Goal: Navigation & Orientation: Find specific page/section

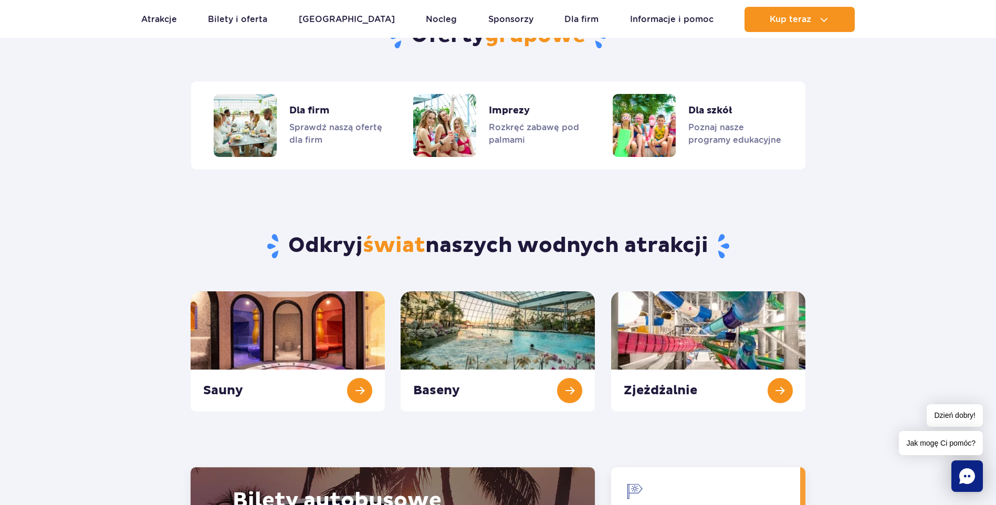
scroll to position [1050, 0]
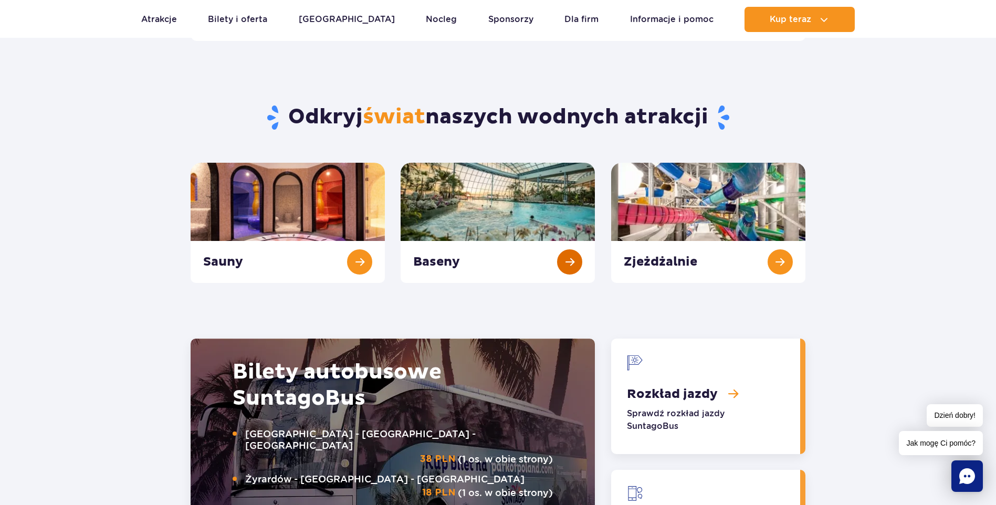
click at [550, 218] on link "Baseny" at bounding box center [498, 223] width 194 height 120
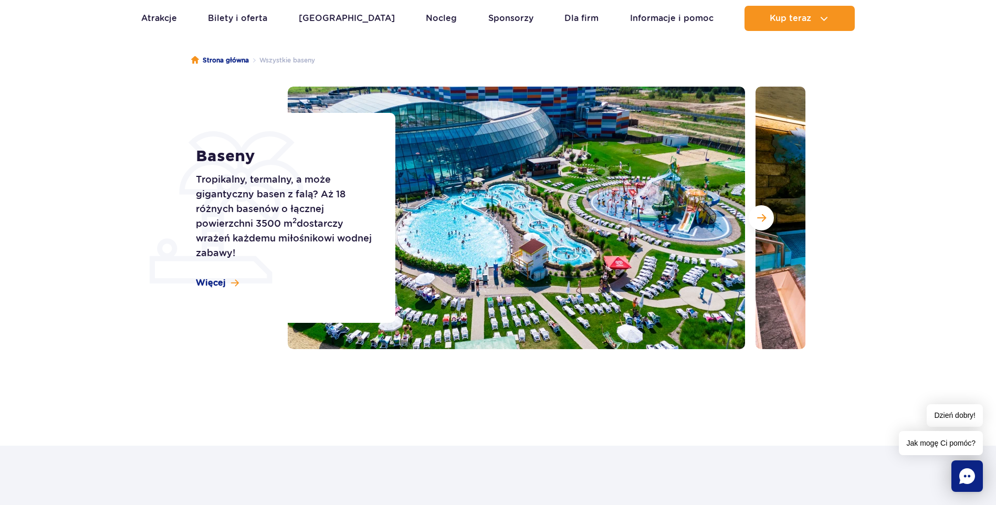
scroll to position [210, 0]
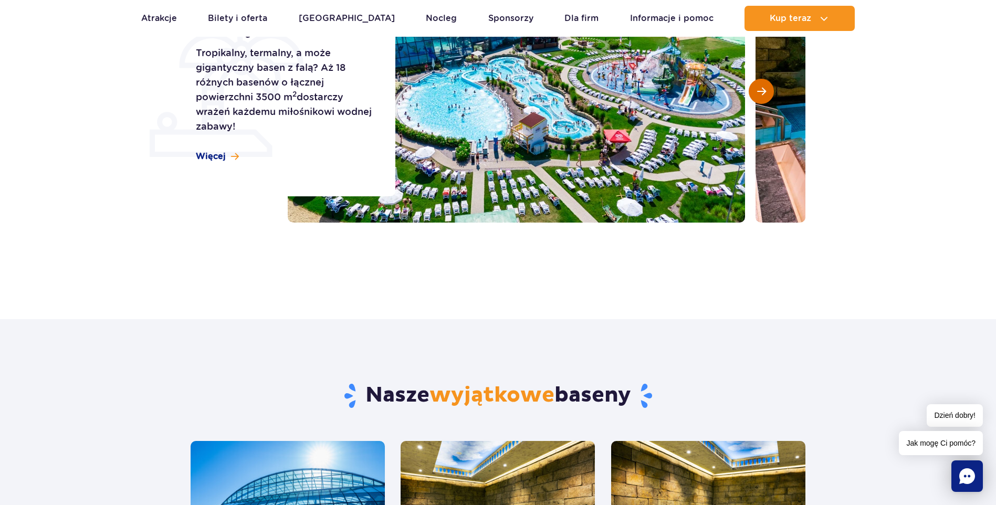
click at [764, 91] on span "Następny slajd" at bounding box center [761, 91] width 9 height 9
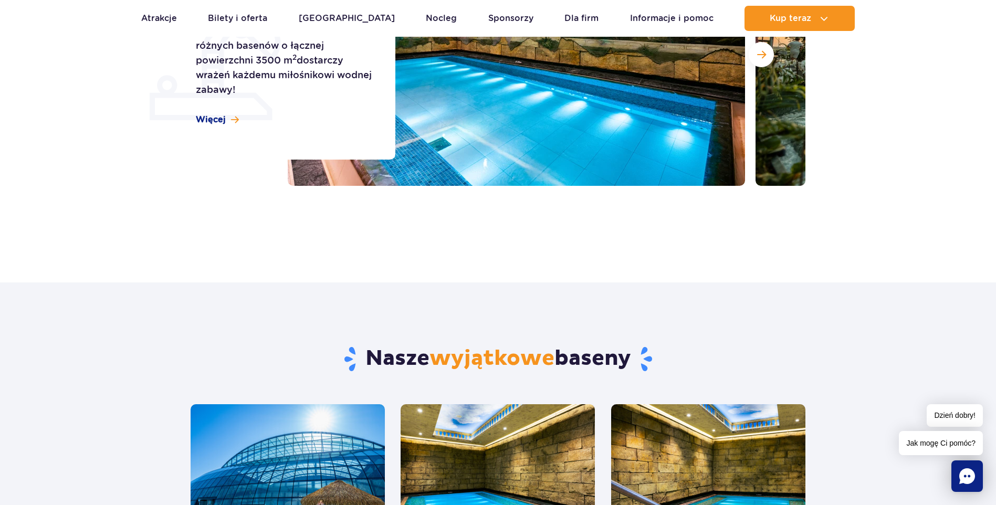
scroll to position [105, 0]
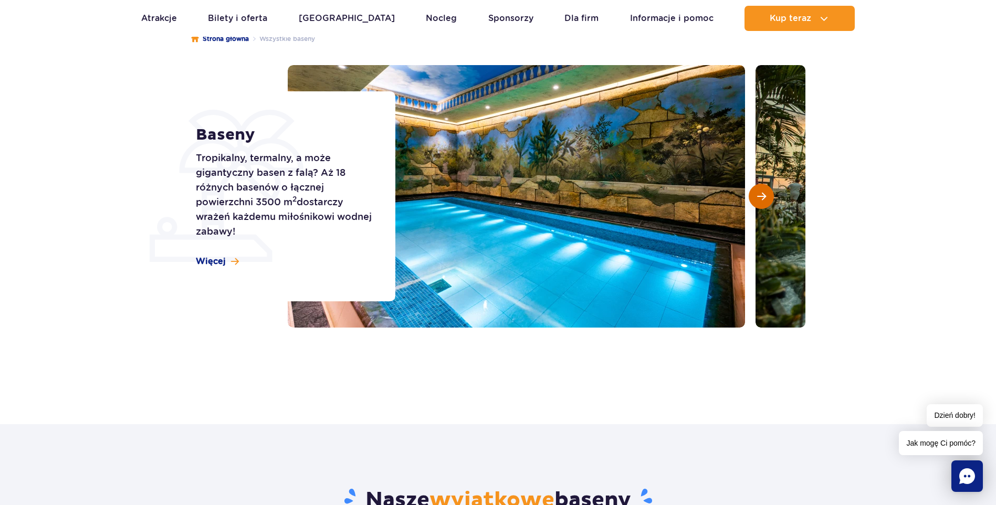
click at [770, 192] on button "Następny slajd" at bounding box center [761, 196] width 25 height 25
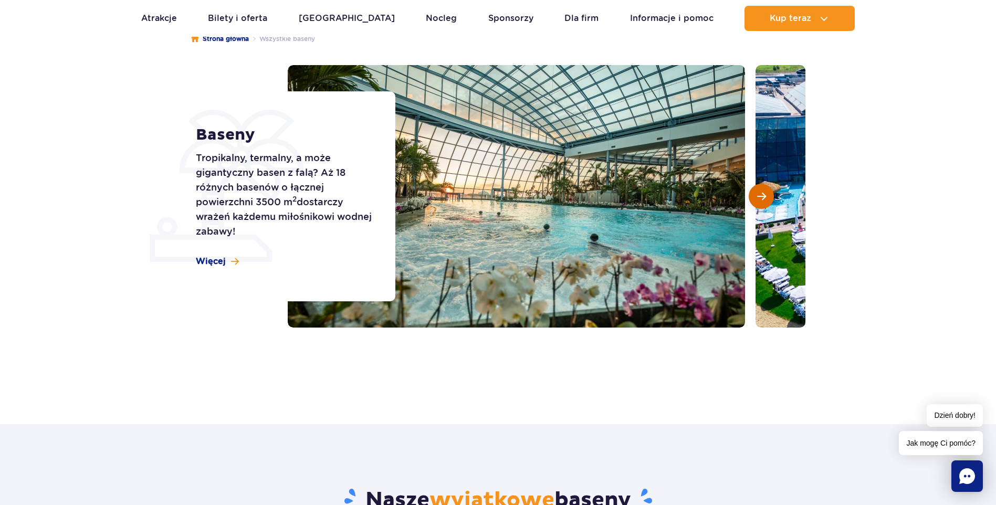
click at [770, 192] on button "Następny slajd" at bounding box center [761, 196] width 25 height 25
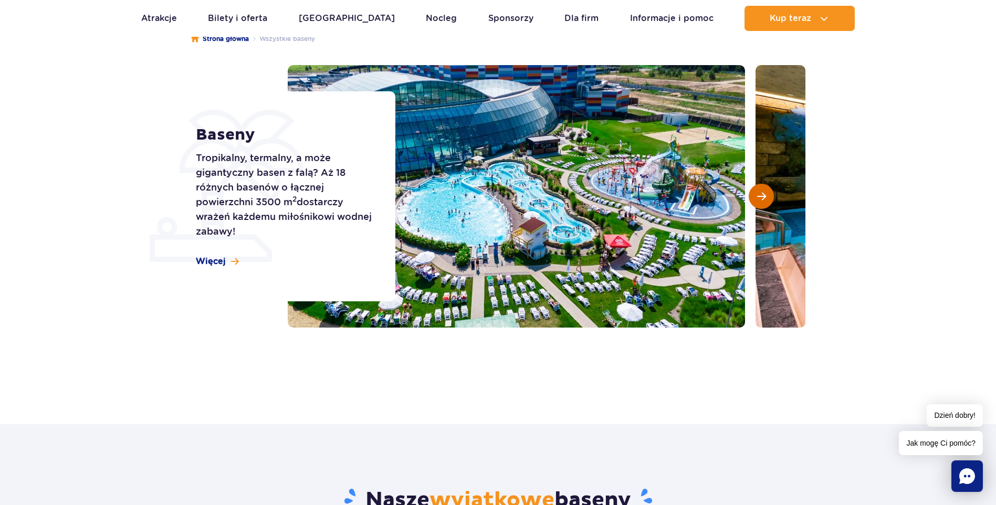
click at [770, 192] on button "Następny slajd" at bounding box center [761, 196] width 25 height 25
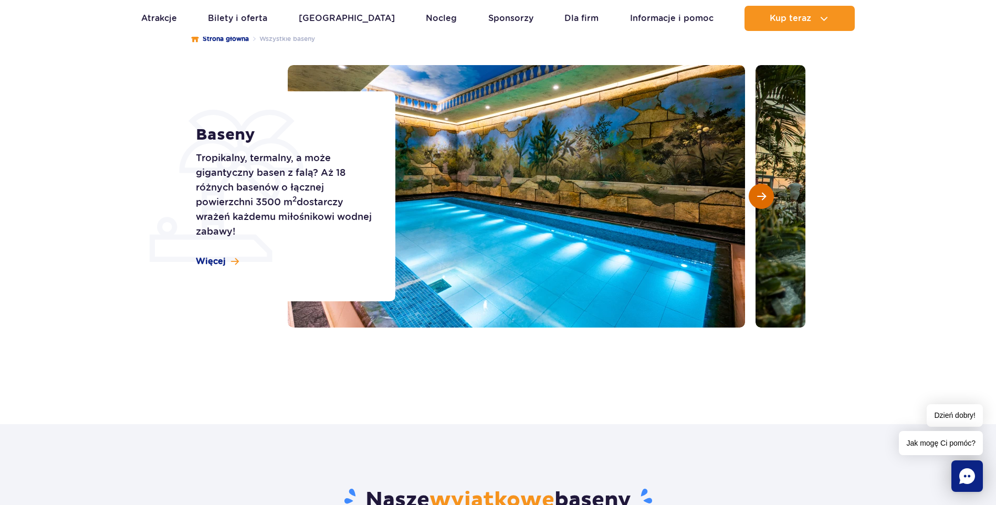
click at [770, 192] on button "Następny slajd" at bounding box center [761, 196] width 25 height 25
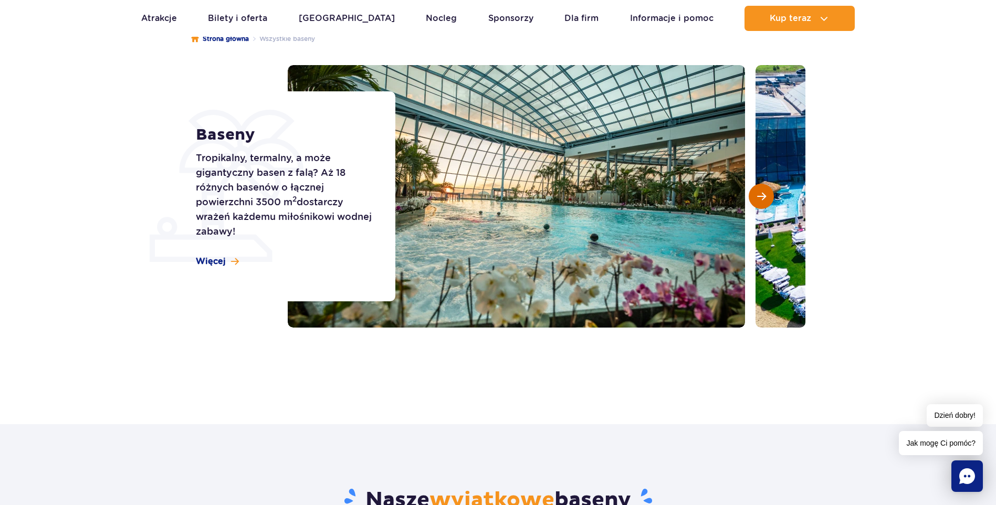
click at [770, 192] on button "Następny slajd" at bounding box center [761, 196] width 25 height 25
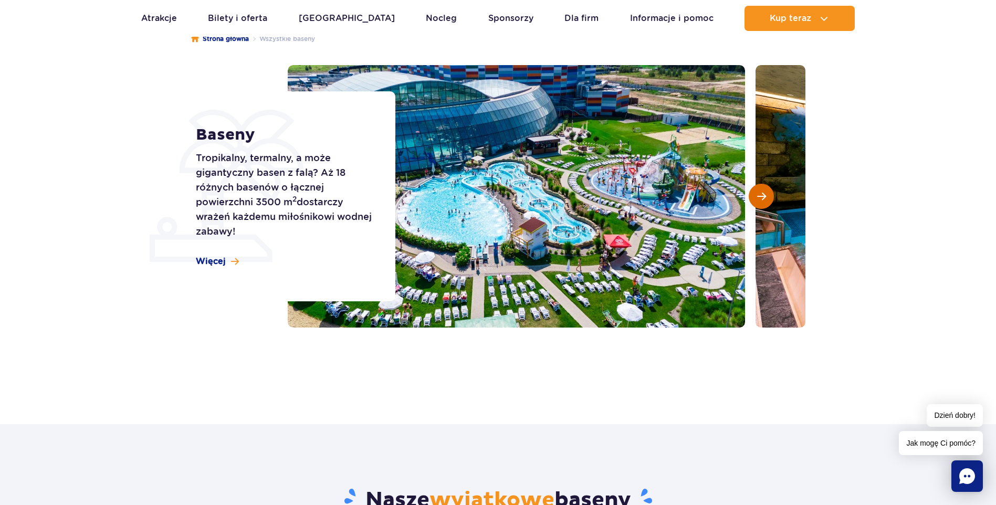
click at [770, 192] on button "Następny slajd" at bounding box center [761, 196] width 25 height 25
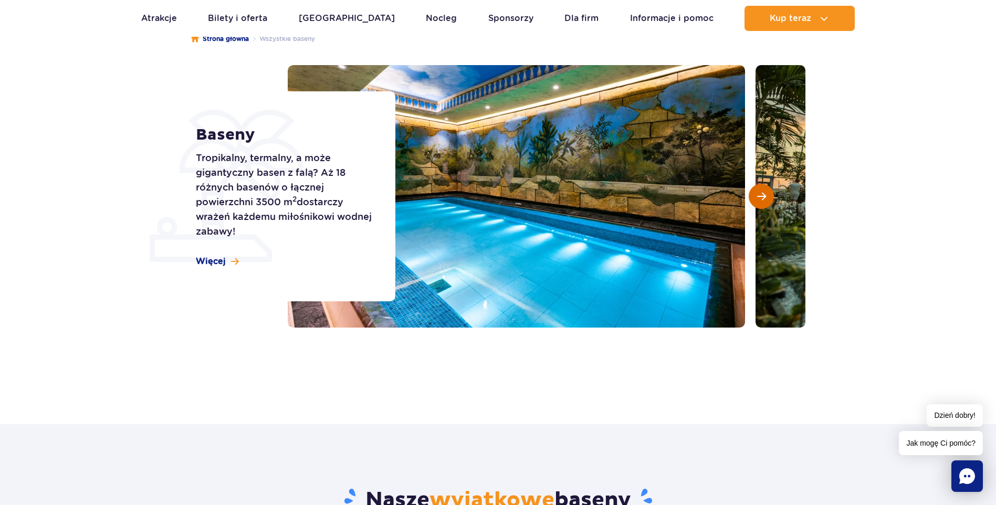
click at [770, 192] on button "Następny slajd" at bounding box center [761, 196] width 25 height 25
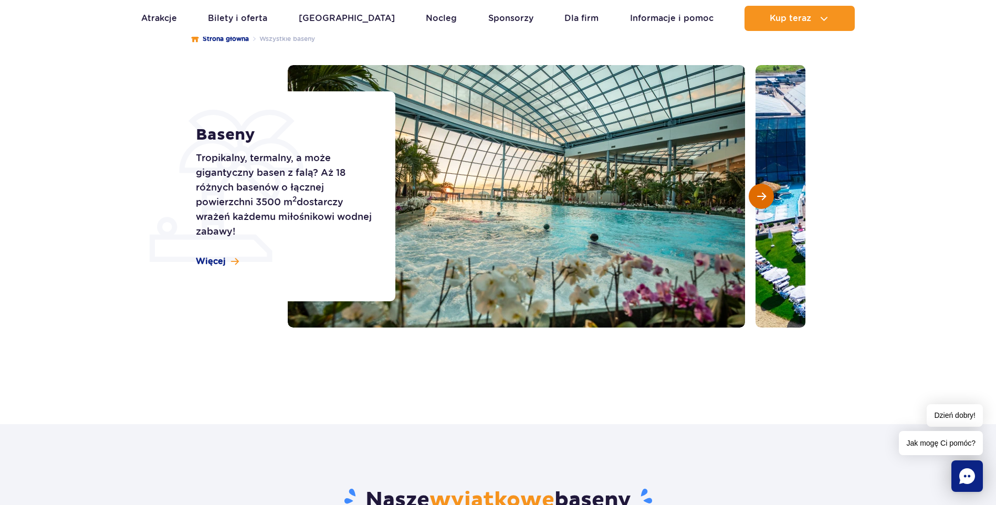
click at [770, 192] on button "Następny slajd" at bounding box center [761, 196] width 25 height 25
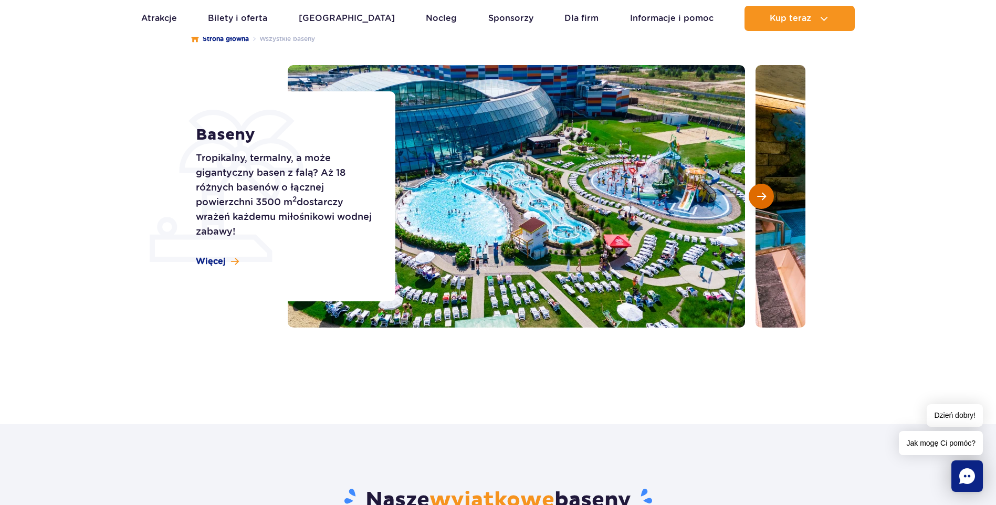
click at [770, 192] on button "Następny slajd" at bounding box center [761, 196] width 25 height 25
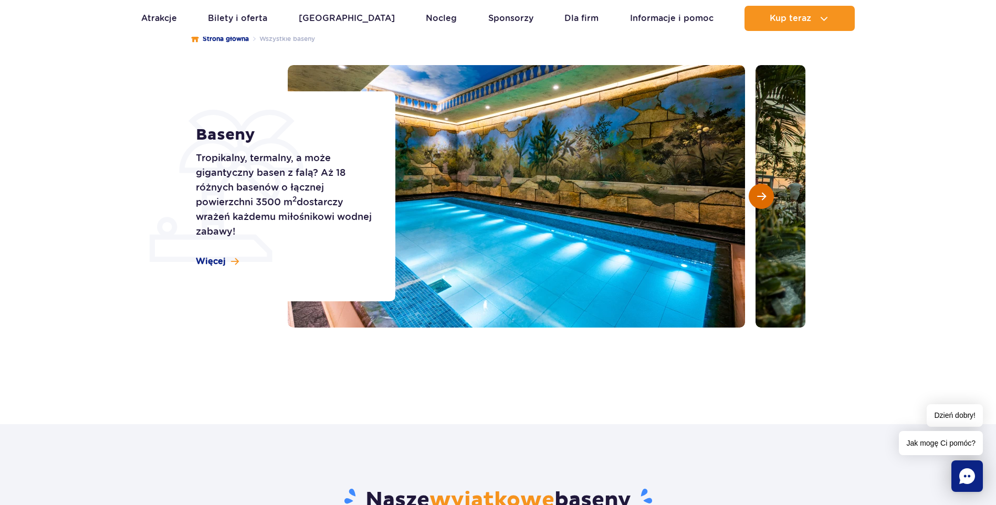
click at [770, 192] on button "Następny slajd" at bounding box center [761, 196] width 25 height 25
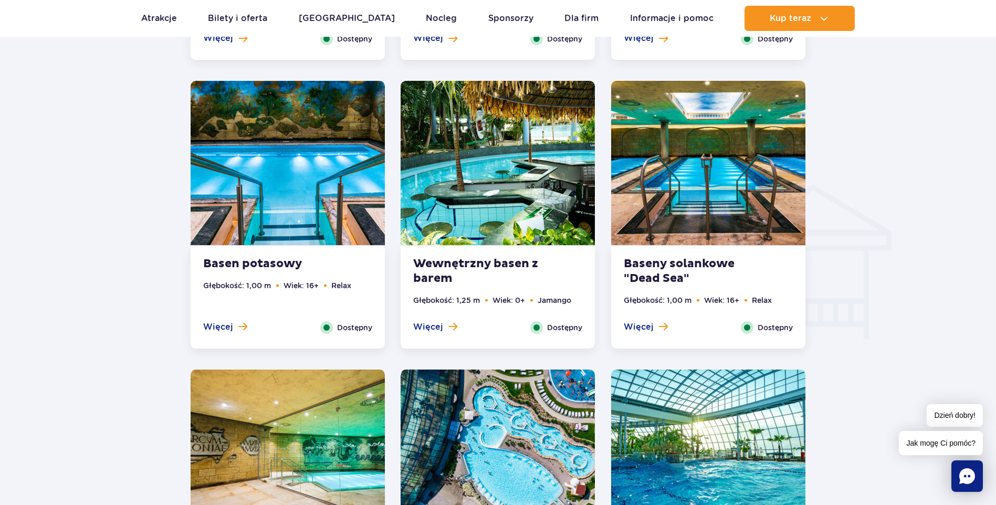
scroll to position [998, 0]
